Goal: Task Accomplishment & Management: Use online tool/utility

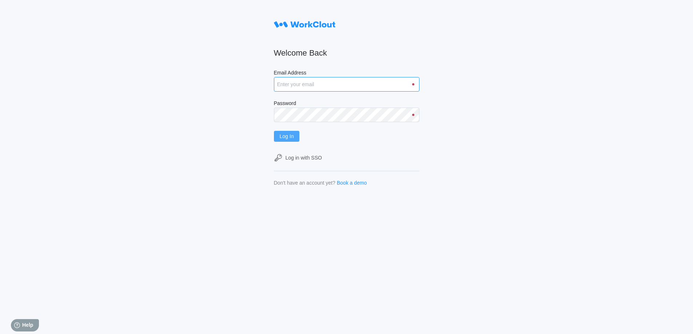
type input "[EMAIL_ADDRESS][DOMAIN_NAME]"
click at [292, 136] on span "Log In" at bounding box center [287, 136] width 14 height 5
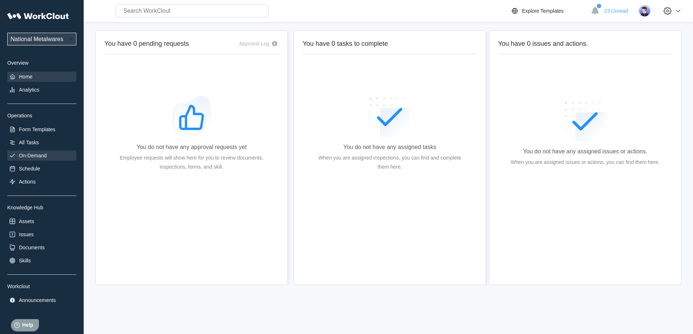
click at [43, 153] on div "On-Demand" at bounding box center [33, 156] width 28 height 6
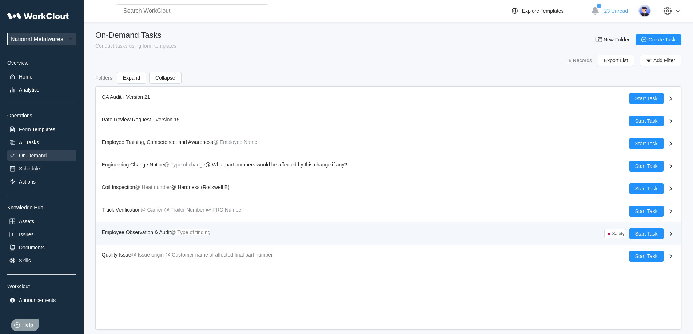
click at [145, 235] on span "Employee Observation & Audit" at bounding box center [136, 233] width 69 height 6
